Goal: Task Accomplishment & Management: Use online tool/utility

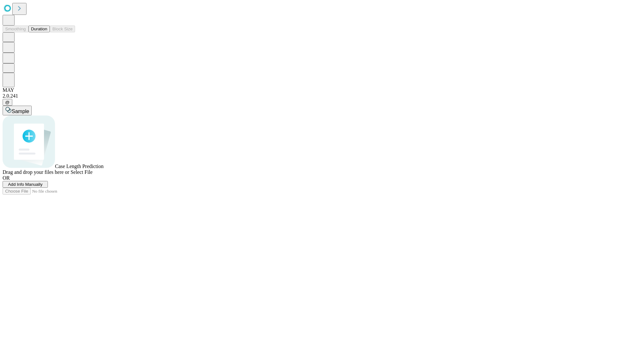
click at [47, 32] on button "Duration" at bounding box center [38, 29] width 21 height 7
click at [43, 187] on span "Add Info Manually" at bounding box center [25, 184] width 35 height 5
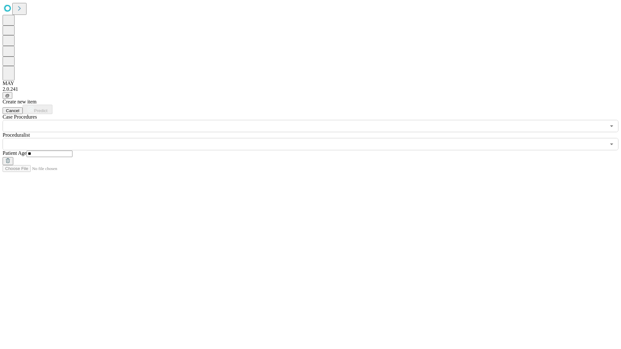
type input "**"
click at [315, 138] on input "text" at bounding box center [304, 144] width 603 height 12
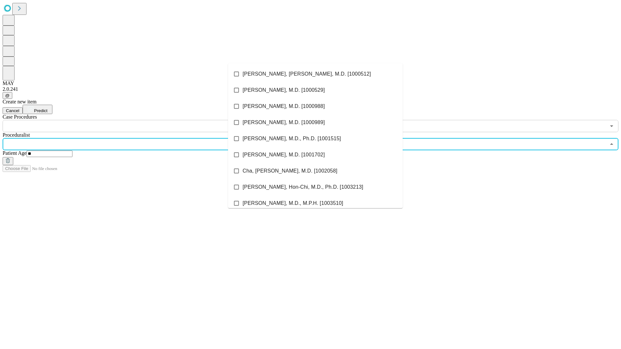
click at [315, 74] on li "[PERSON_NAME], [PERSON_NAME], M.D. [1000512]" at bounding box center [315, 74] width 175 height 16
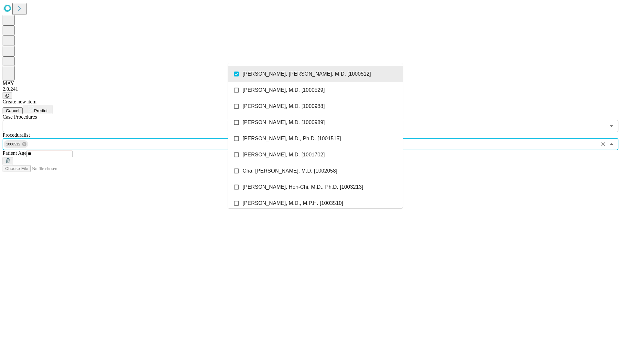
click at [136, 120] on input "text" at bounding box center [304, 126] width 603 height 12
